Goal: Task Accomplishment & Management: Manage account settings

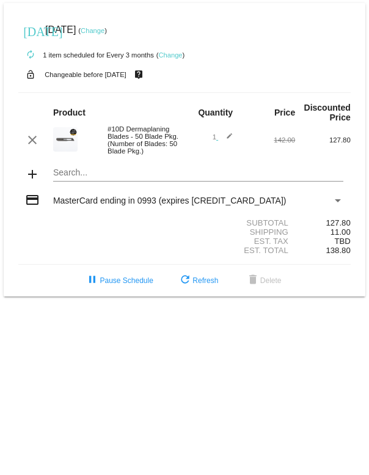
click at [169, 58] on link "Change" at bounding box center [170, 54] width 24 height 7
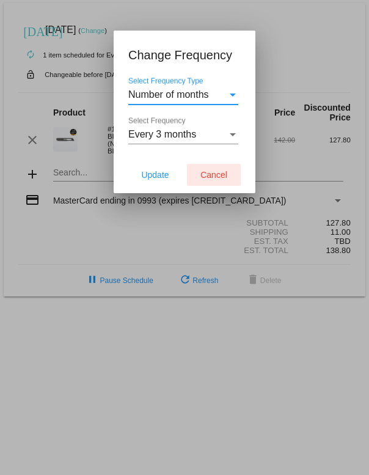
click at [220, 185] on button "Cancel" at bounding box center [214, 175] width 54 height 22
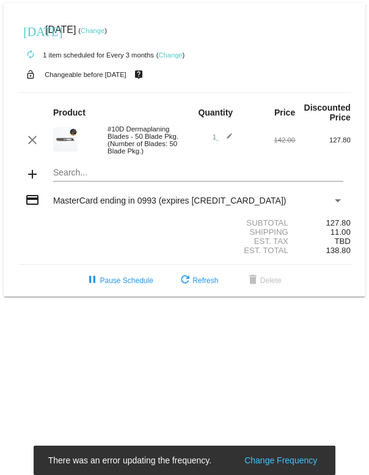
click at [37, 182] on mat-icon "add" at bounding box center [32, 174] width 15 height 15
click at [119, 188] on mat-card "[DATE] [DATE] ( Change ) autorenew 1 item scheduled for Every 3 months ( Change…" at bounding box center [185, 150] width 362 height 294
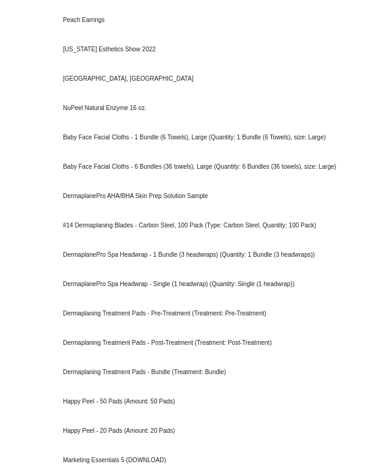
scroll to position [2034, 0]
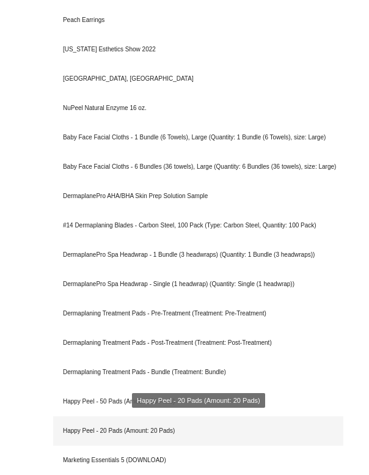
click at [79, 434] on div "Happy Peel - 20 Pads (Amount: 20 Pads)" at bounding box center [198, 430] width 290 height 29
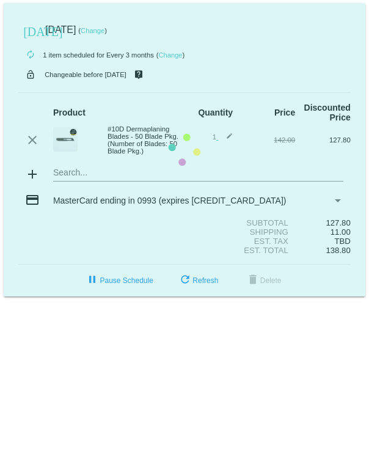
scroll to position [0, 0]
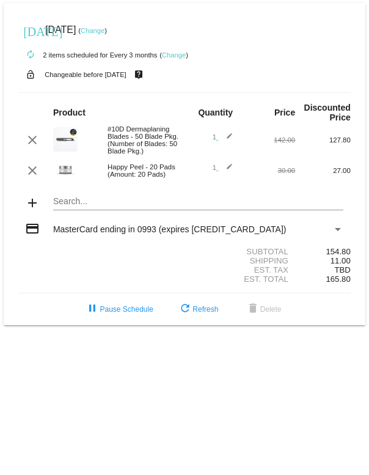
click at [29, 210] on mat-icon "add" at bounding box center [32, 203] width 15 height 15
click at [28, 210] on mat-icon "add" at bounding box center [32, 203] width 15 height 15
click at [39, 210] on mat-icon "add" at bounding box center [32, 203] width 15 height 15
click at [35, 210] on mat-icon "add" at bounding box center [32, 203] width 15 height 15
click at [33, 210] on mat-icon "add" at bounding box center [32, 203] width 15 height 15
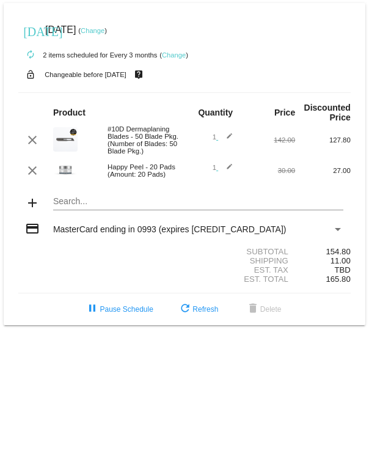
click at [30, 210] on mat-icon "add" at bounding box center [32, 203] width 15 height 15
click at [37, 210] on mat-icon "add" at bounding box center [32, 203] width 15 height 15
click at [94, 214] on mat-card "[DATE] [DATE] ( Change ) autorenew 2 items scheduled for Every 3 months ( Chang…" at bounding box center [185, 164] width 362 height 322
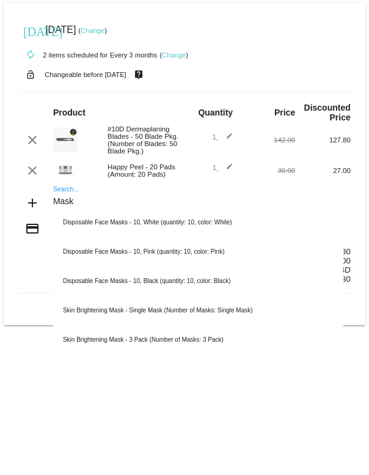
type input "Mask"
click at [264, 394] on body "[DATE] [DATE] ( Change ) autorenew 2 items scheduled for Every 3 months ( Chang…" at bounding box center [184, 237] width 369 height 475
click at [272, 394] on body "[DATE] [DATE] ( Change ) autorenew 2 items scheduled for Every 3 months ( Chang…" at bounding box center [184, 237] width 369 height 475
